Goal: Information Seeking & Learning: Learn about a topic

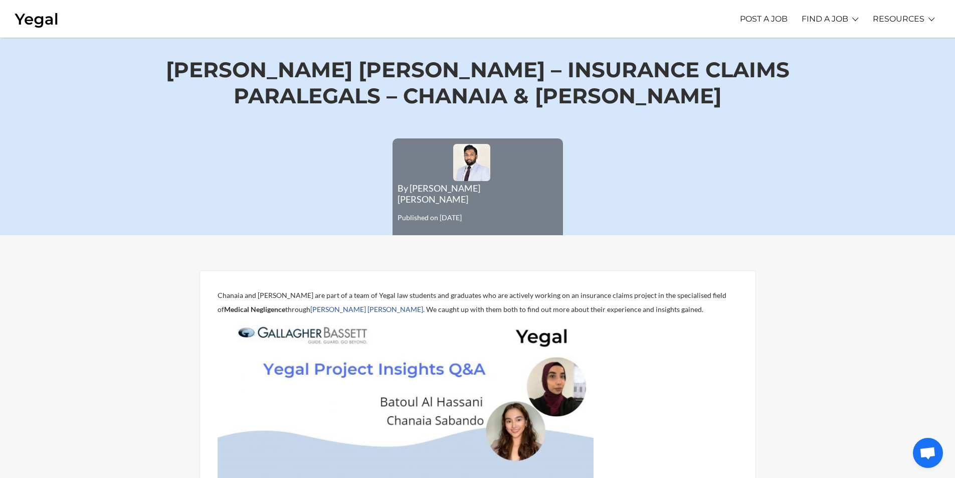
scroll to position [301, 0]
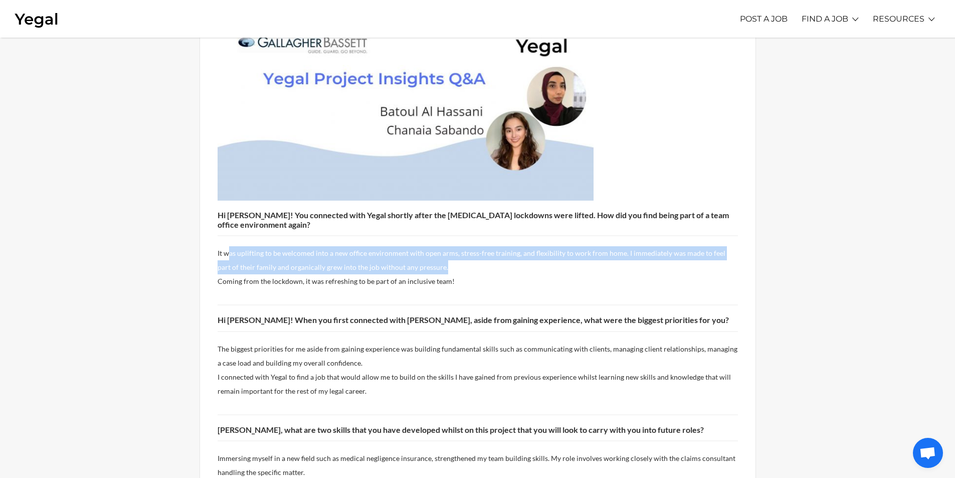
drag, startPoint x: 227, startPoint y: 217, endPoint x: 515, endPoint y: 233, distance: 288.2
click at [515, 246] on p "It was uplifting to be welcomed into a new office environment with open arms, s…" at bounding box center [478, 267] width 520 height 42
drag, startPoint x: 515, startPoint y: 234, endPoint x: 507, endPoint y: 236, distance: 7.8
click at [514, 246] on p "It was uplifting to be welcomed into a new office environment with open arms, s…" at bounding box center [478, 267] width 520 height 42
drag, startPoint x: 440, startPoint y: 246, endPoint x: 213, endPoint y: 208, distance: 230.2
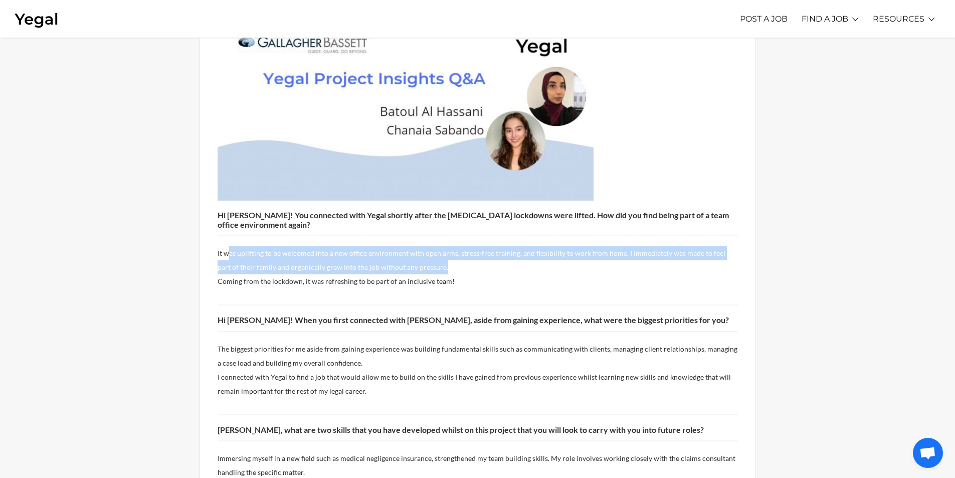
click at [213, 208] on div "[PERSON_NAME] and [PERSON_NAME] are part of a team of Yegal law students and gr…" at bounding box center [477, 477] width 556 height 995
click at [213, 209] on div "[PERSON_NAME] and [PERSON_NAME] are part of a team of Yegal law students and gr…" at bounding box center [477, 477] width 556 height 995
click at [216, 211] on div "[PERSON_NAME] and [PERSON_NAME] are part of a team of Yegal law students and gr…" at bounding box center [477, 477] width 556 height 995
click at [221, 246] on p "It was uplifting to be welcomed into a new office environment with open arms, s…" at bounding box center [478, 267] width 520 height 42
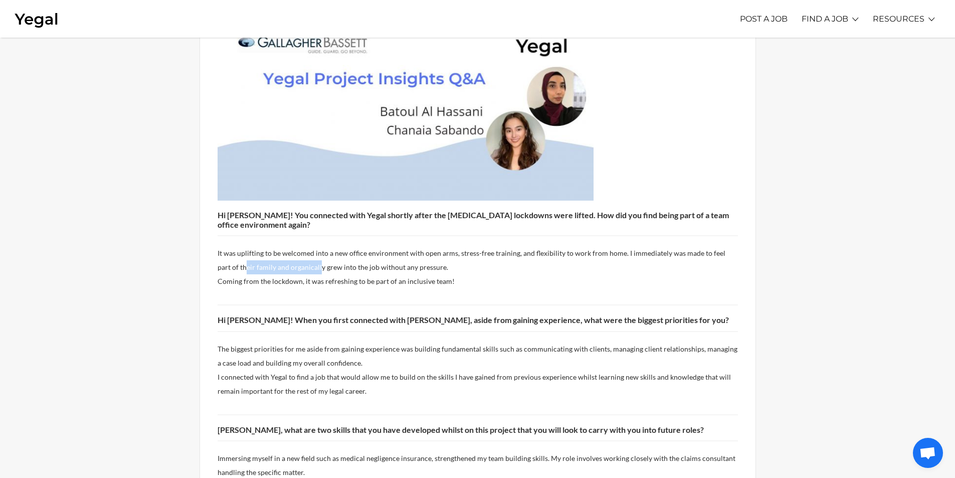
drag, startPoint x: 226, startPoint y: 224, endPoint x: 297, endPoint y: 226, distance: 71.2
click at [297, 246] on p "It was uplifting to be welcomed into a new office environment with open arms, s…" at bounding box center [478, 267] width 520 height 42
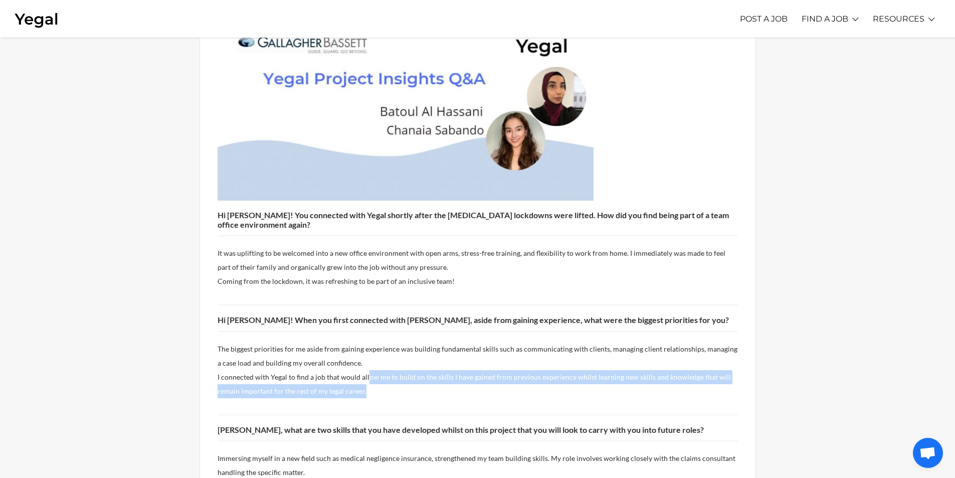
drag, startPoint x: 366, startPoint y: 331, endPoint x: 393, endPoint y: 351, distance: 33.8
click at [393, 370] on p "I connected with Yegal to find a job that would allow me to build on the skills…" at bounding box center [478, 384] width 520 height 28
drag, startPoint x: 393, startPoint y: 351, endPoint x: 206, endPoint y: 339, distance: 187.8
click at [206, 339] on div "[PERSON_NAME] and [PERSON_NAME] are part of a team of Yegal law students and gr…" at bounding box center [477, 477] width 556 height 995
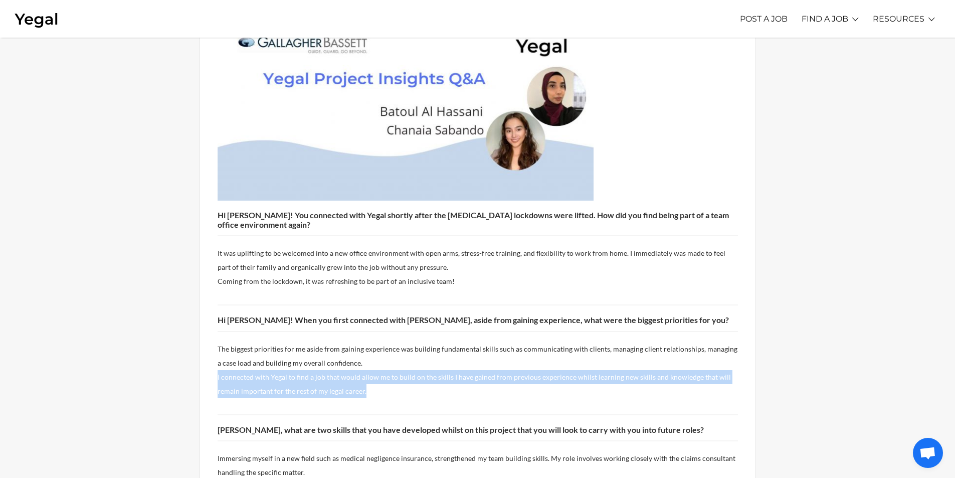
click at [206, 339] on div "[PERSON_NAME] and [PERSON_NAME] are part of a team of Yegal law students and gr…" at bounding box center [477, 477] width 556 height 995
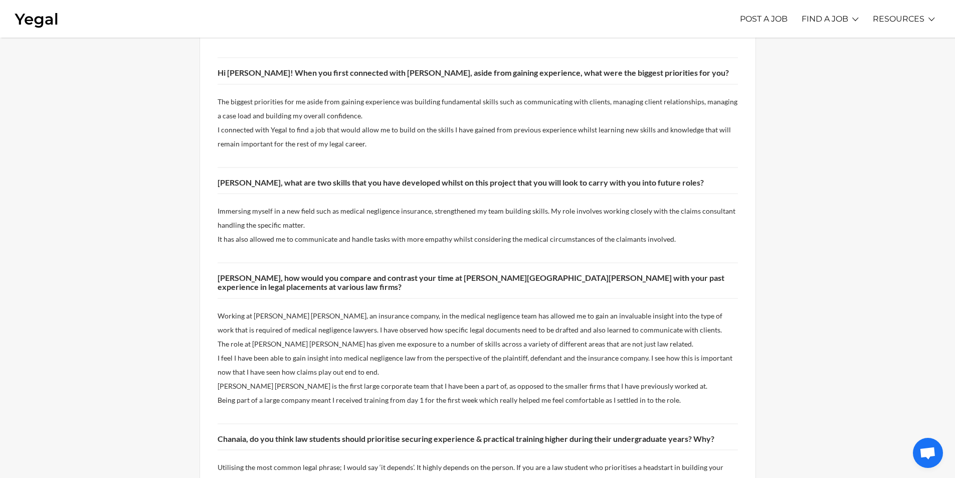
scroll to position [551, 0]
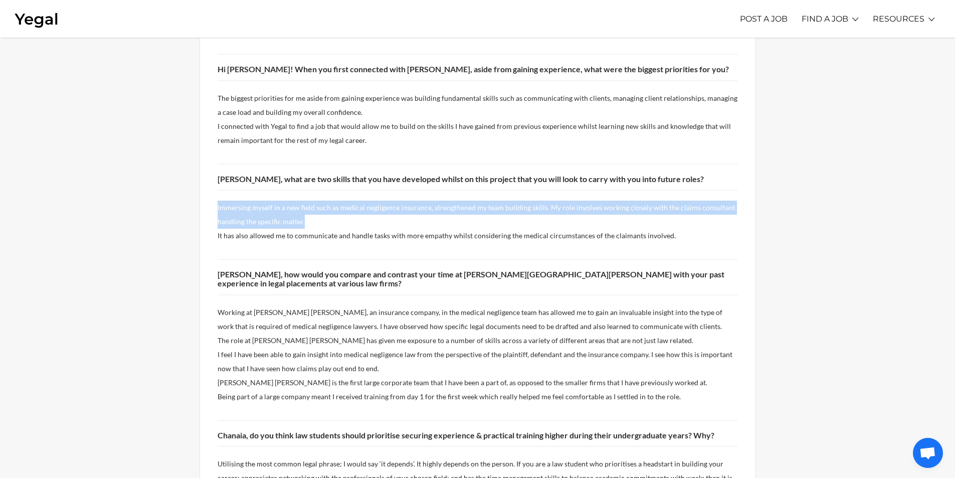
drag, startPoint x: 217, startPoint y: 167, endPoint x: 357, endPoint y: 185, distance: 141.5
click at [357, 185] on div "[PERSON_NAME] and [PERSON_NAME] are part of a team of Yegal law students and gr…" at bounding box center [477, 226] width 556 height 995
click at [357, 201] on p "Immersing myself in a new field such as medical negligence insurance, strengthe…" at bounding box center [478, 215] width 520 height 28
drag, startPoint x: 357, startPoint y: 185, endPoint x: 220, endPoint y: 158, distance: 140.0
click at [220, 158] on div "[PERSON_NAME] and [PERSON_NAME] are part of a team of Yegal law students and gr…" at bounding box center [478, 226] width 520 height 959
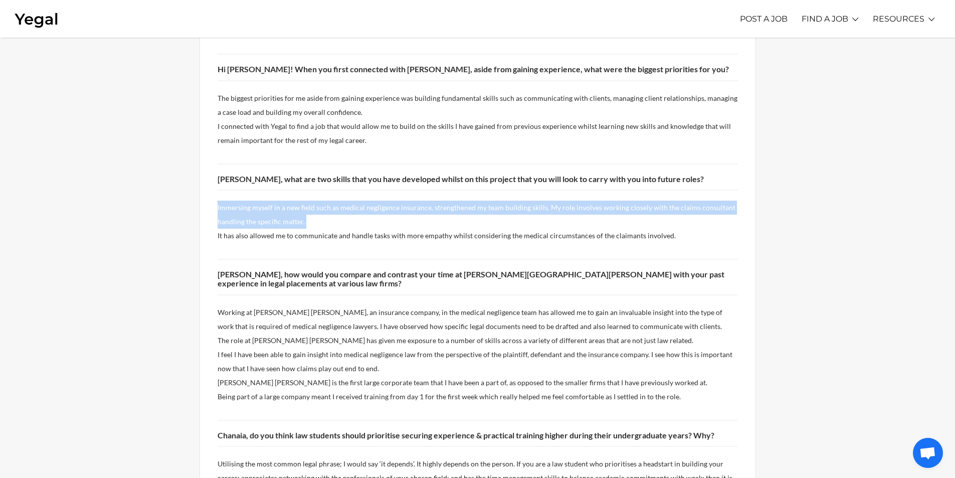
click at [220, 158] on div "[PERSON_NAME] and [PERSON_NAME] are part of a team of Yegal law students and gr…" at bounding box center [478, 226] width 520 height 959
drag, startPoint x: 220, startPoint y: 158, endPoint x: 378, endPoint y: 179, distance: 159.7
click at [378, 179] on div "[PERSON_NAME] and [PERSON_NAME] are part of a team of Yegal law students and gr…" at bounding box center [478, 226] width 520 height 959
click at [378, 201] on p "Immersing myself in a new field such as medical negligence insurance, strengthe…" at bounding box center [478, 215] width 520 height 28
drag, startPoint x: 378, startPoint y: 179, endPoint x: 219, endPoint y: 172, distance: 159.6
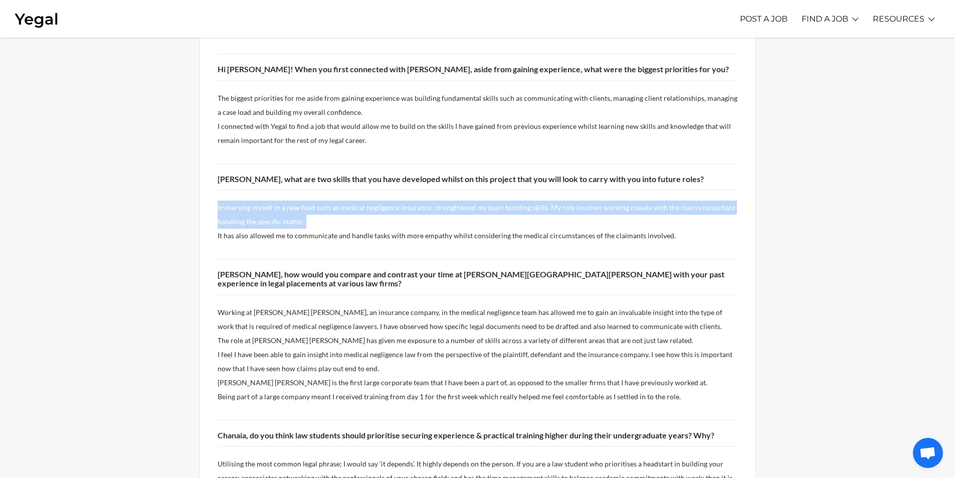
click at [219, 201] on p "Immersing myself in a new field such as medical negligence insurance, strengthe…" at bounding box center [478, 215] width 520 height 28
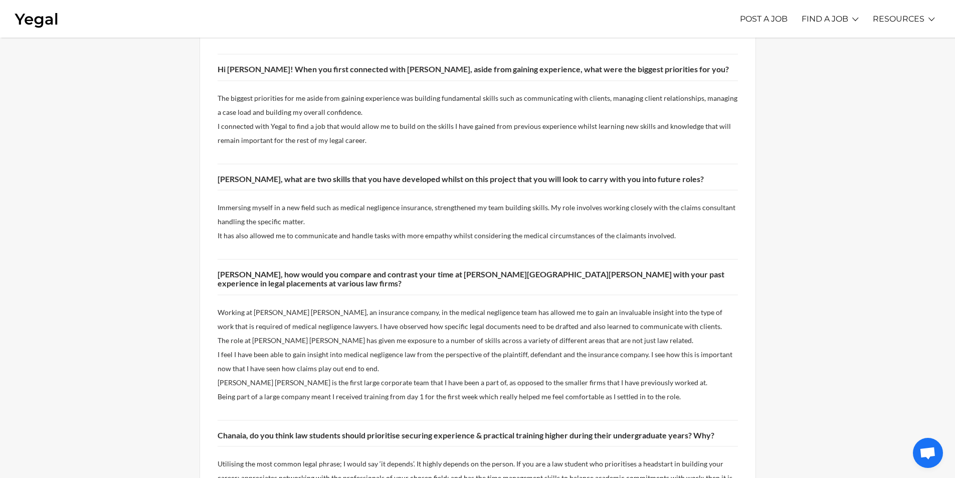
drag, startPoint x: 219, startPoint y: 172, endPoint x: 356, endPoint y: 189, distance: 138.3
click at [356, 201] on p "Immersing myself in a new field such as medical negligence insurance, strengthe…" at bounding box center [478, 215] width 520 height 28
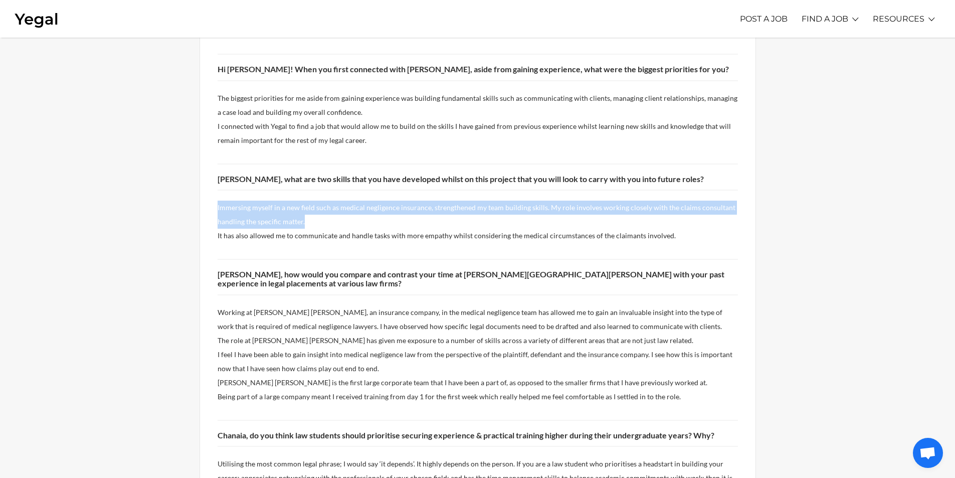
drag, startPoint x: 212, startPoint y: 167, endPoint x: 313, endPoint y: 184, distance: 102.8
click at [313, 184] on div "[PERSON_NAME] and [PERSON_NAME] are part of a team of Yegal law students and gr…" at bounding box center [477, 226] width 556 height 995
click at [313, 201] on p "Immersing myself in a new field such as medical negligence insurance, strengthe…" at bounding box center [478, 215] width 520 height 28
drag, startPoint x: 313, startPoint y: 184, endPoint x: 299, endPoint y: 180, distance: 14.5
click at [299, 201] on p "Immersing myself in a new field such as medical negligence insurance, strengthe…" at bounding box center [478, 215] width 520 height 28
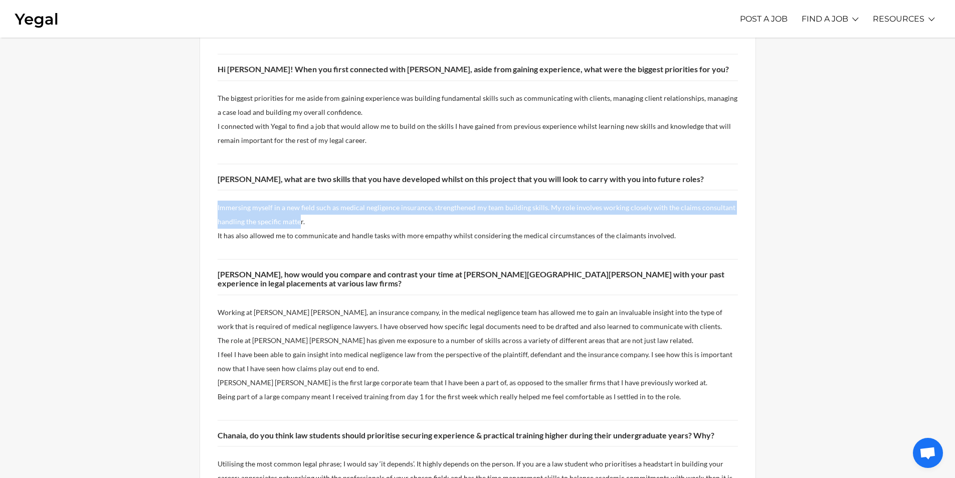
click at [299, 201] on p "Immersing myself in a new field such as medical negligence insurance, strengthe…" at bounding box center [478, 215] width 520 height 28
drag, startPoint x: 310, startPoint y: 184, endPoint x: 205, endPoint y: 162, distance: 107.5
click at [205, 162] on div "[PERSON_NAME] and [PERSON_NAME] are part of a team of Yegal law students and gr…" at bounding box center [477, 226] width 556 height 995
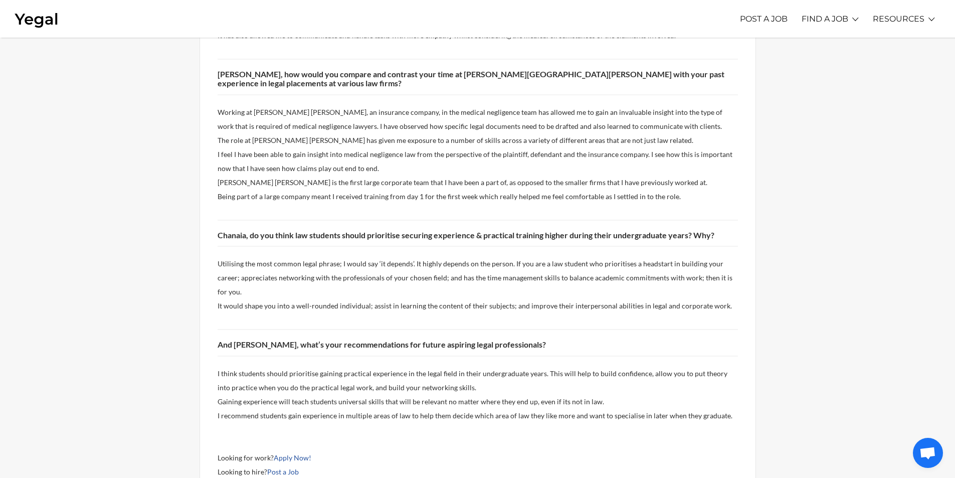
scroll to position [752, 0]
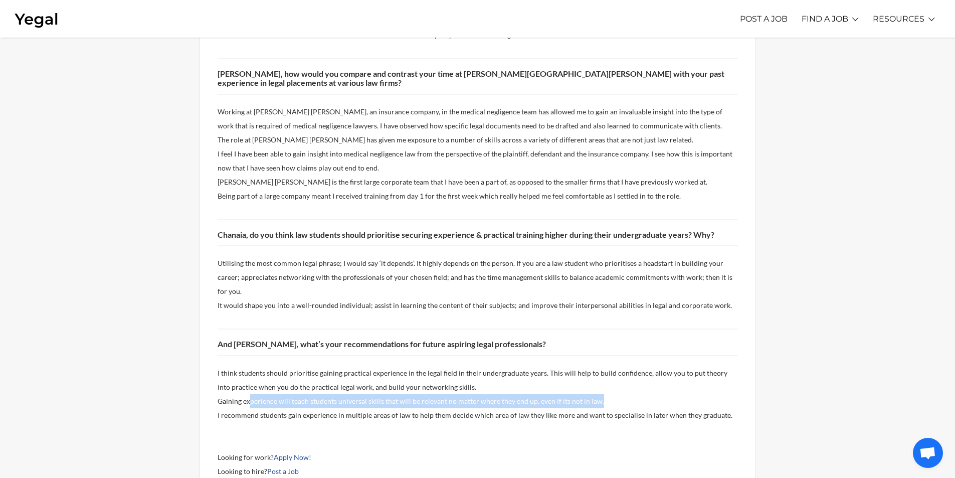
drag, startPoint x: 251, startPoint y: 339, endPoint x: 622, endPoint y: 336, distance: 370.9
click at [622, 394] on p "Gaining experience will teach students universal skills that will be relevant n…" at bounding box center [478, 401] width 520 height 14
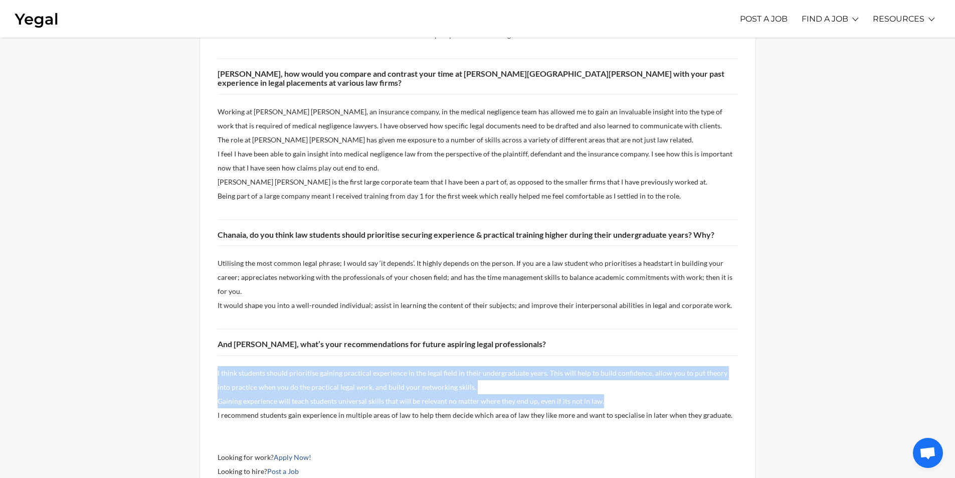
drag, startPoint x: 622, startPoint y: 336, endPoint x: 209, endPoint y: 314, distance: 413.6
click at [209, 314] on div "[PERSON_NAME] and [PERSON_NAME] are part of a team of Yegal law students and gr…" at bounding box center [477, 26] width 556 height 995
drag, startPoint x: 212, startPoint y: 315, endPoint x: 622, endPoint y: 351, distance: 411.7
click at [622, 351] on div "[PERSON_NAME] and [PERSON_NAME] are part of a team of Yegal law students and gr…" at bounding box center [477, 26] width 556 height 995
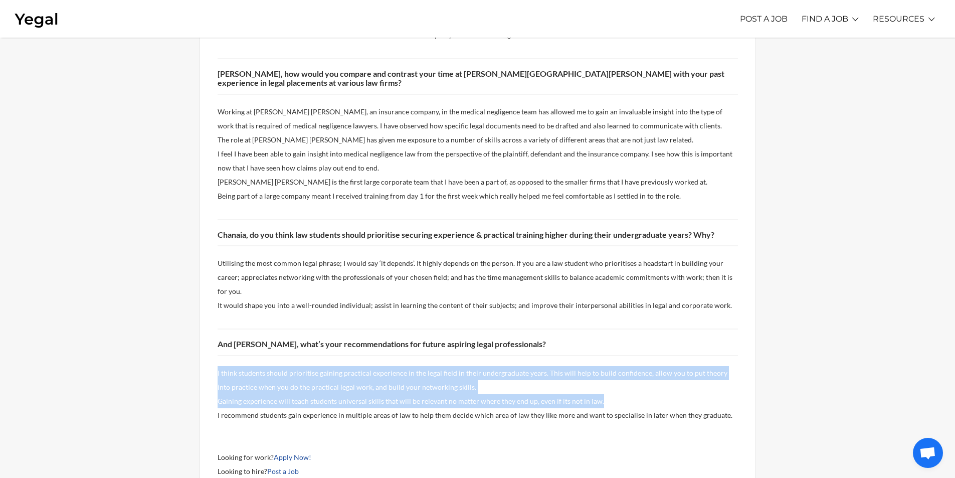
click at [622, 411] on span "I recommend students gain experience in multiple areas of law to help them deci…" at bounding box center [475, 415] width 515 height 9
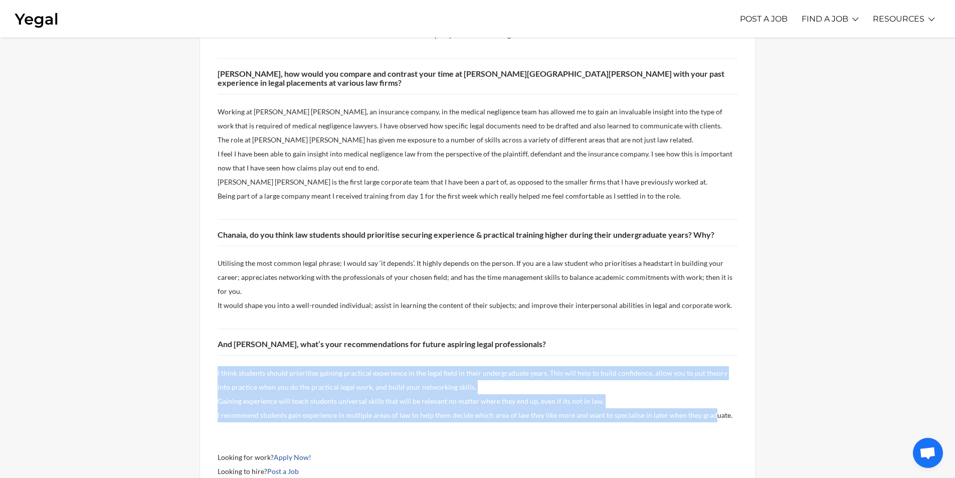
drag, startPoint x: 576, startPoint y: 355, endPoint x: 202, endPoint y: 302, distance: 377.6
click at [202, 302] on div "[PERSON_NAME] and [PERSON_NAME] are part of a team of Yegal law students and gr…" at bounding box center [477, 26] width 556 height 995
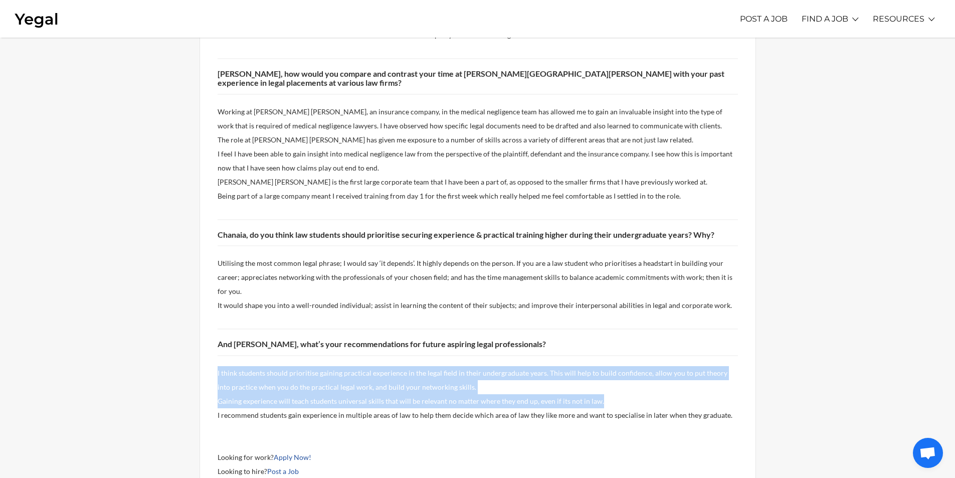
drag, startPoint x: 202, startPoint y: 302, endPoint x: 741, endPoint y: 342, distance: 540.8
click at [741, 342] on div "[PERSON_NAME] and [PERSON_NAME] are part of a team of Yegal law students and gr…" at bounding box center [477, 26] width 556 height 995
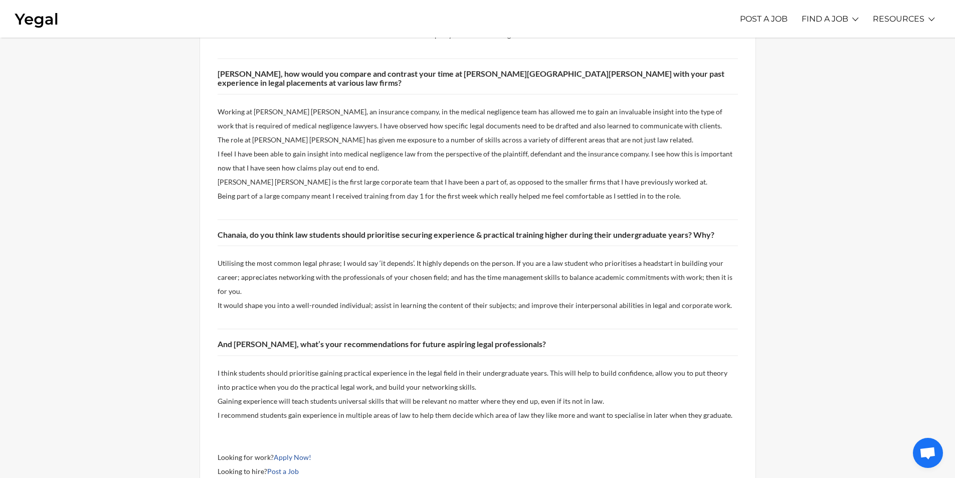
click at [734, 408] on p "I recommend students gain experience in multiple areas of law to help them deci…" at bounding box center [478, 415] width 520 height 14
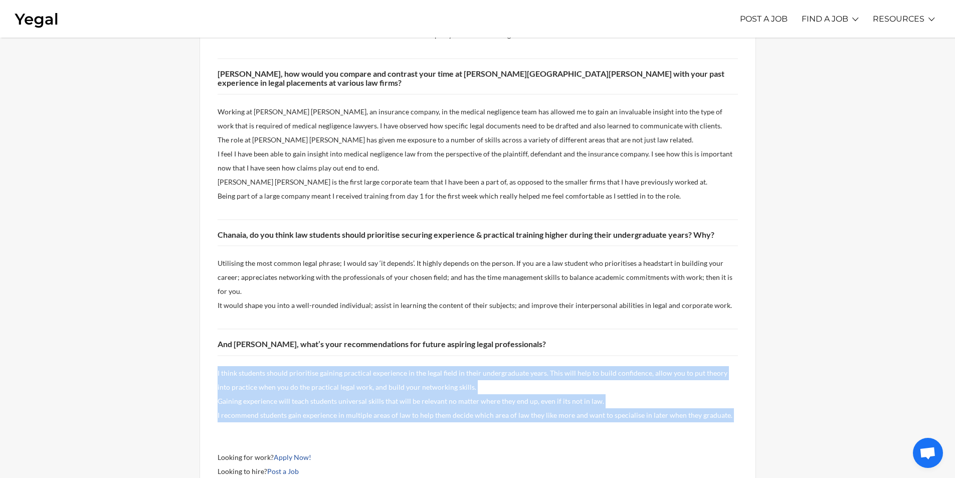
drag, startPoint x: 734, startPoint y: 355, endPoint x: 199, endPoint y: 305, distance: 537.7
click at [199, 305] on div "[PERSON_NAME] and [PERSON_NAME] are part of a team of Yegal law students and gr…" at bounding box center [477, 26] width 556 height 995
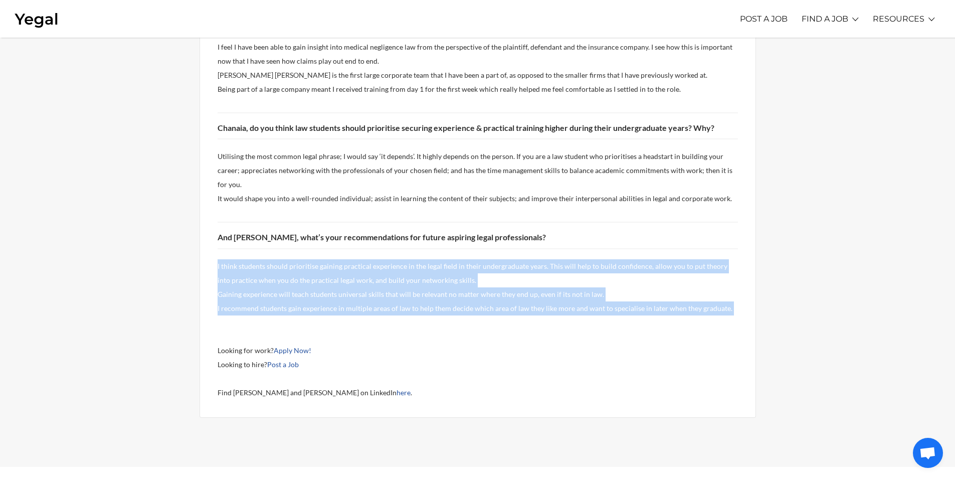
scroll to position [952, 0]
